Goal: Task Accomplishment & Management: Use online tool/utility

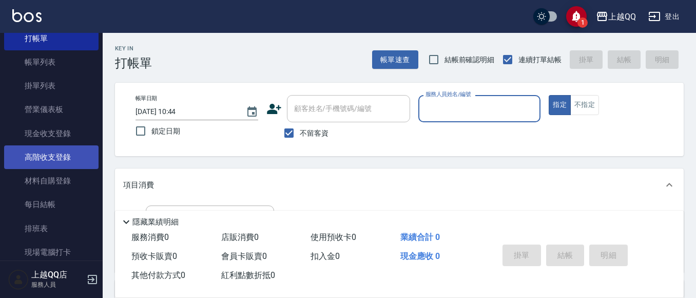
scroll to position [51, 0]
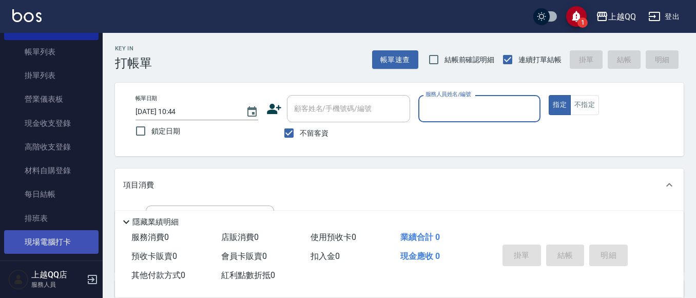
click at [62, 247] on link "現場電腦打卡" at bounding box center [51, 242] width 94 height 24
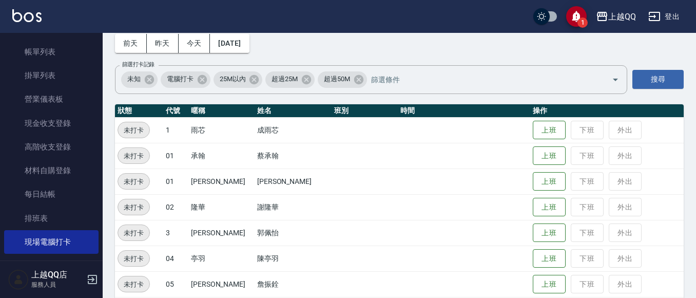
scroll to position [51, 0]
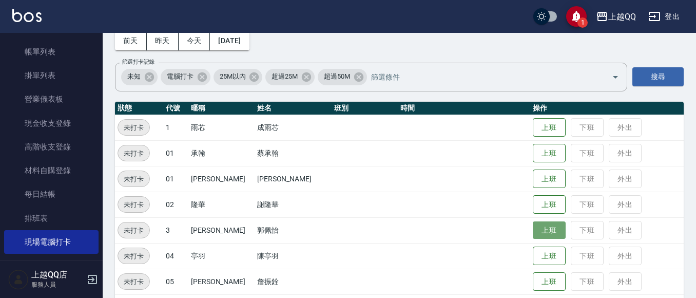
click at [533, 225] on button "上班" at bounding box center [549, 230] width 33 height 18
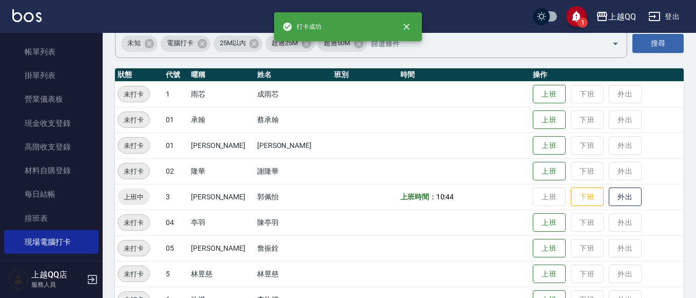
scroll to position [154, 0]
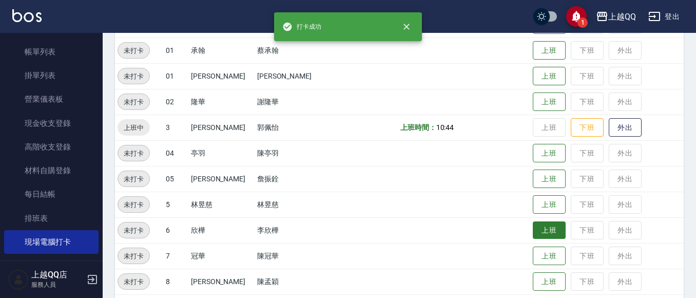
click at [545, 233] on button "上班" at bounding box center [549, 230] width 33 height 18
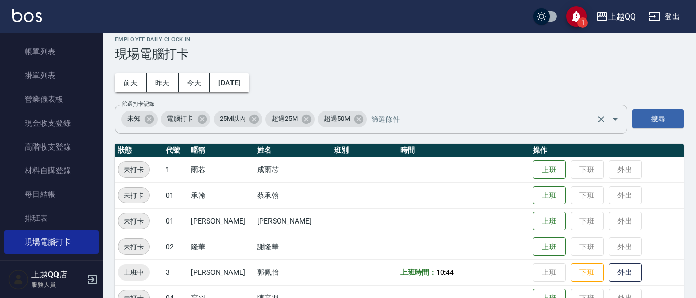
scroll to position [0, 0]
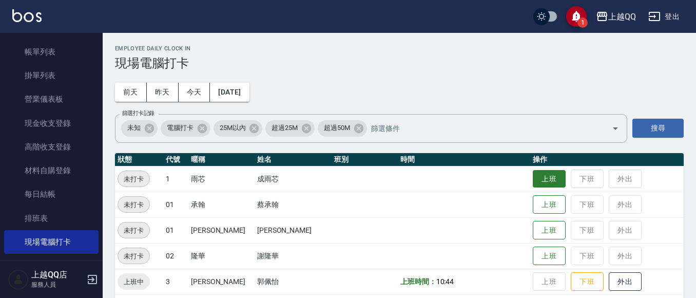
click at [533, 179] on button "上班" at bounding box center [549, 179] width 33 height 18
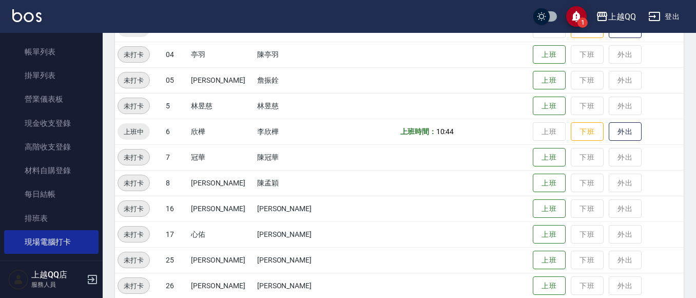
scroll to position [257, 0]
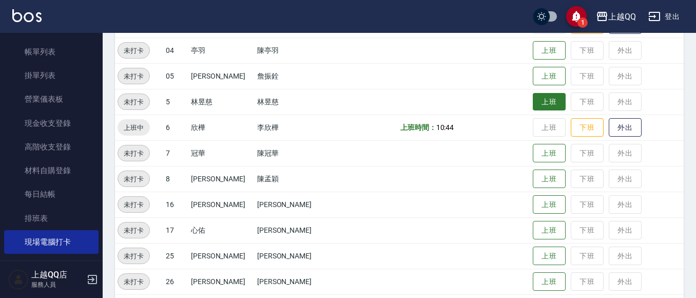
click at [533, 108] on button "上班" at bounding box center [549, 102] width 33 height 18
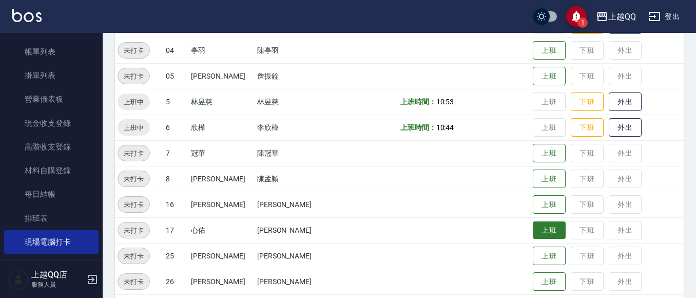
click at [536, 226] on button "上班" at bounding box center [549, 230] width 33 height 18
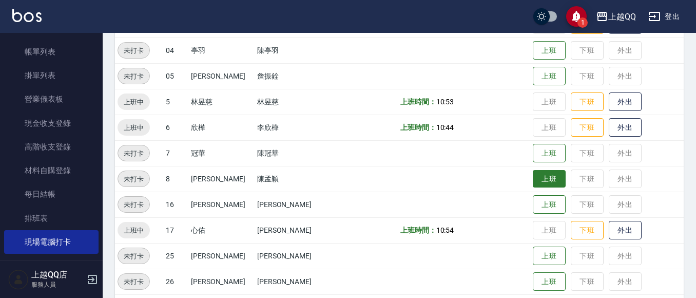
click at [533, 176] on button "上班" at bounding box center [549, 179] width 33 height 18
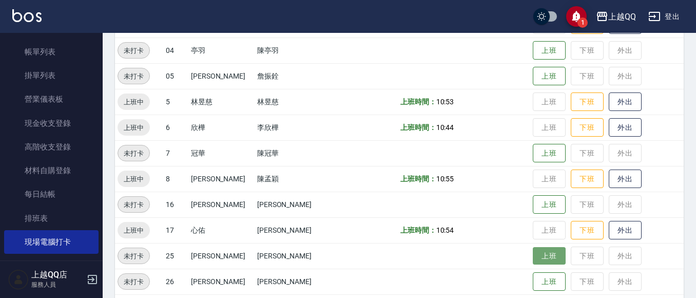
click at [533, 251] on button "上班" at bounding box center [549, 256] width 33 height 18
